Goal: Find specific page/section: Find specific page/section

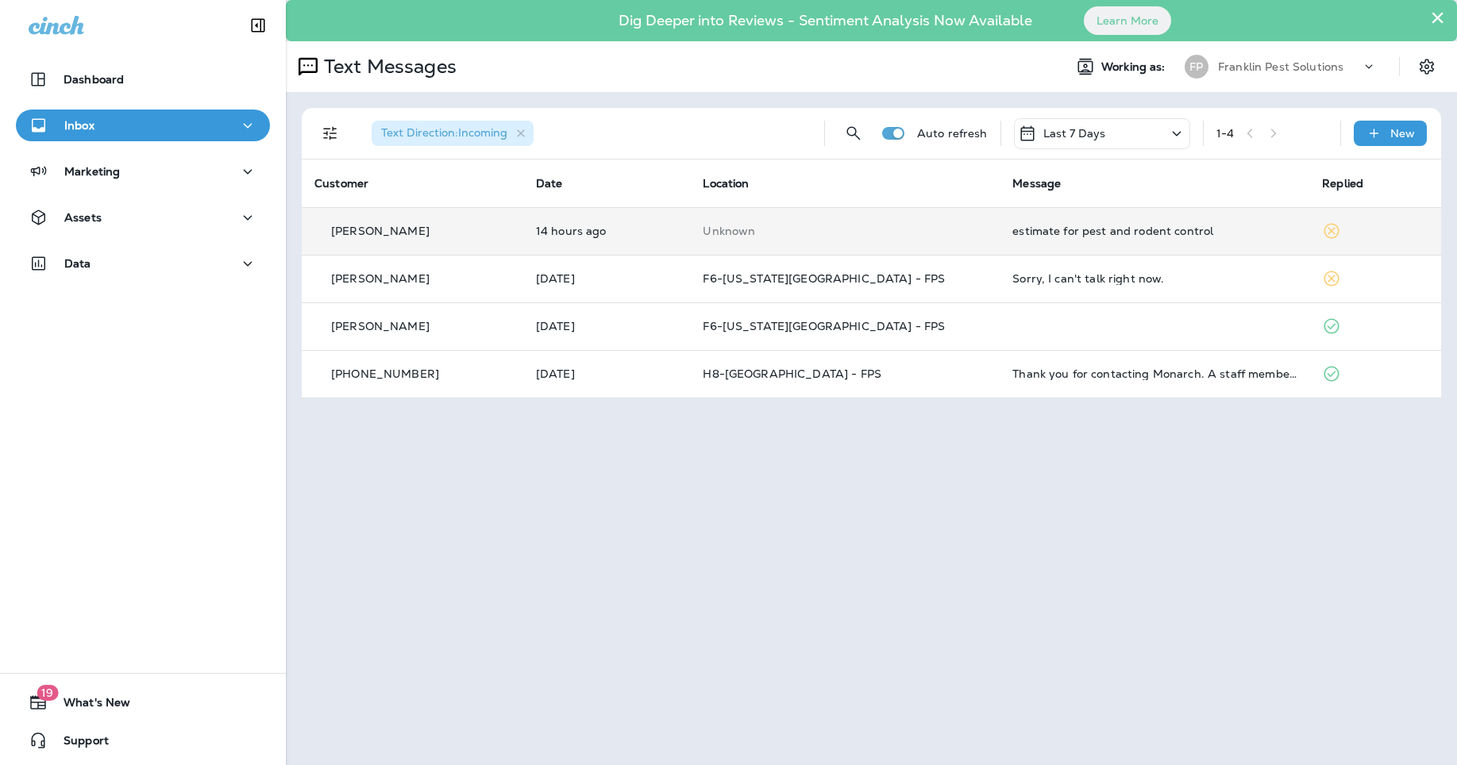
click at [638, 221] on td "14 hours ago" at bounding box center [606, 231] width 167 height 48
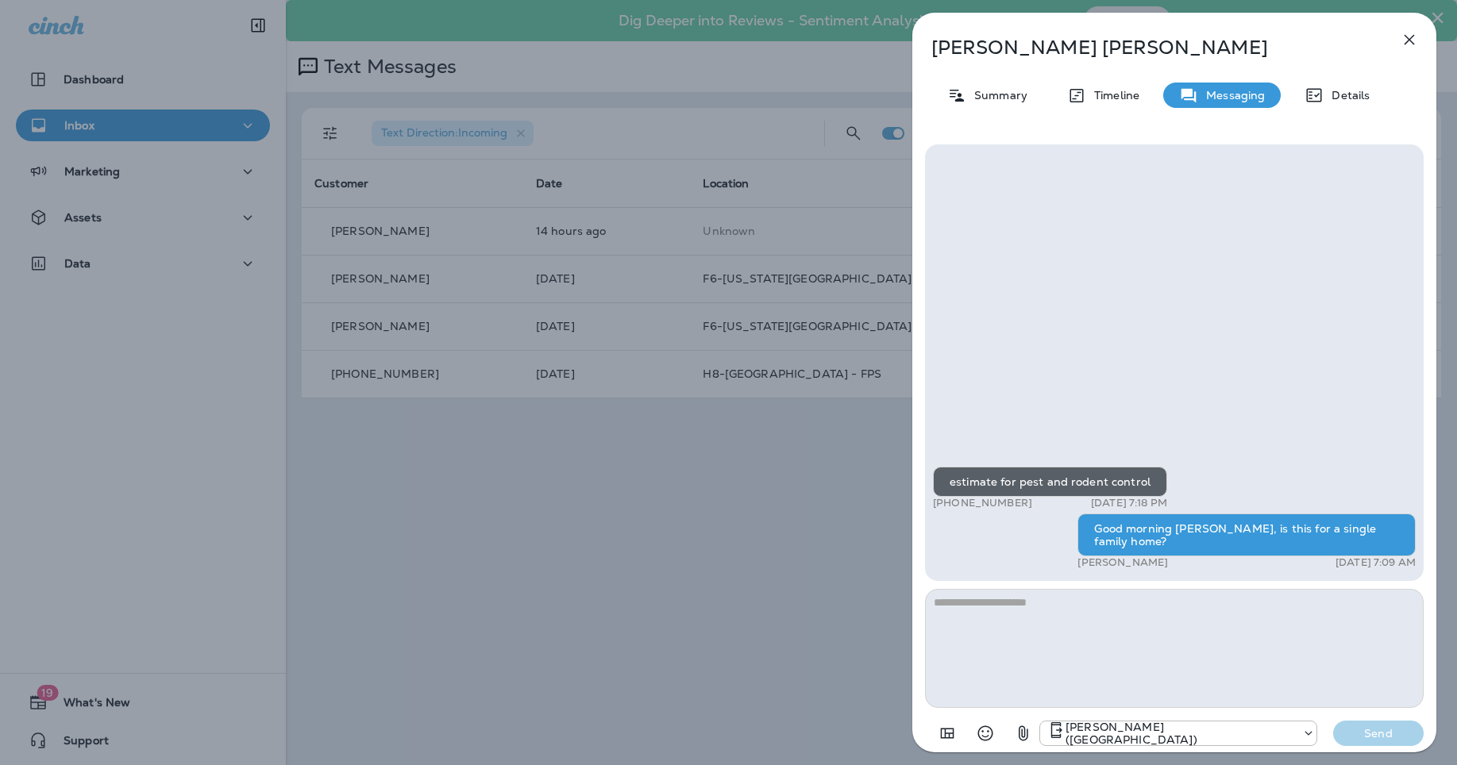
click at [1414, 47] on icon "button" at bounding box center [1409, 39] width 19 height 19
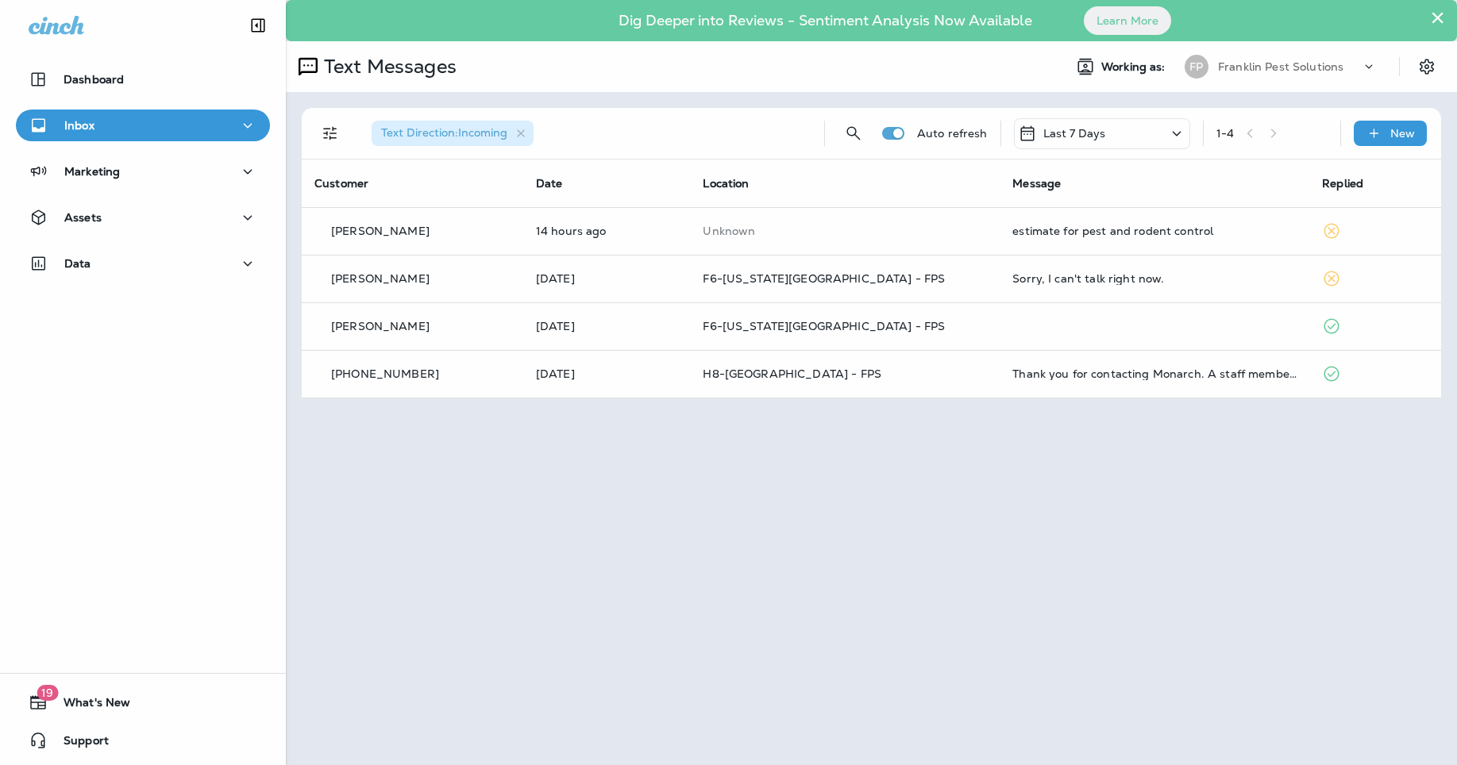
click at [1270, 60] on div at bounding box center [728, 382] width 1457 height 765
click at [1266, 70] on p "Franklin Pest Solutions" at bounding box center [1280, 66] width 125 height 13
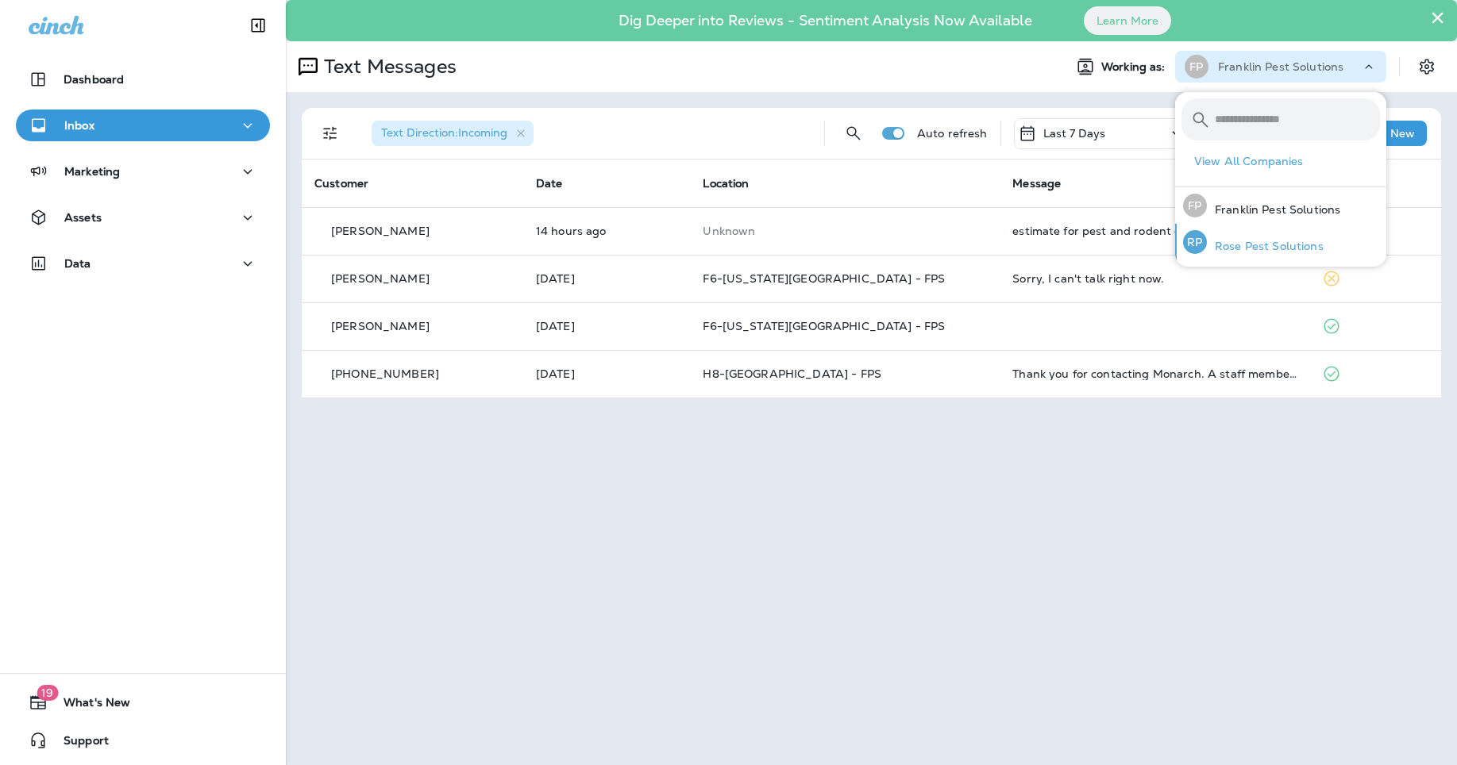
click at [1266, 248] on p "Rose Pest Solutions" at bounding box center [1265, 246] width 117 height 13
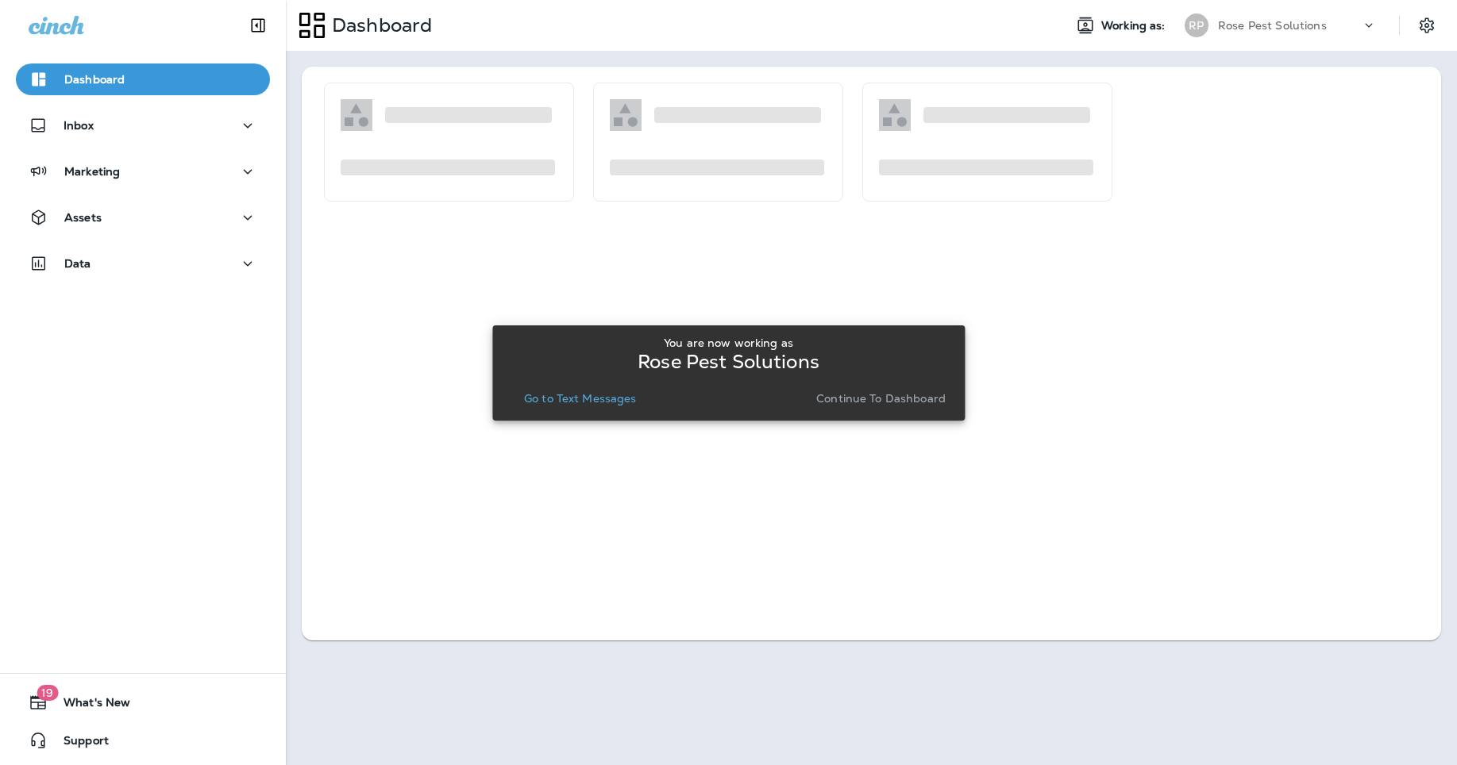
click at [556, 405] on p "Go to Text Messages" at bounding box center [580, 398] width 113 height 13
